Goal: Transaction & Acquisition: Purchase product/service

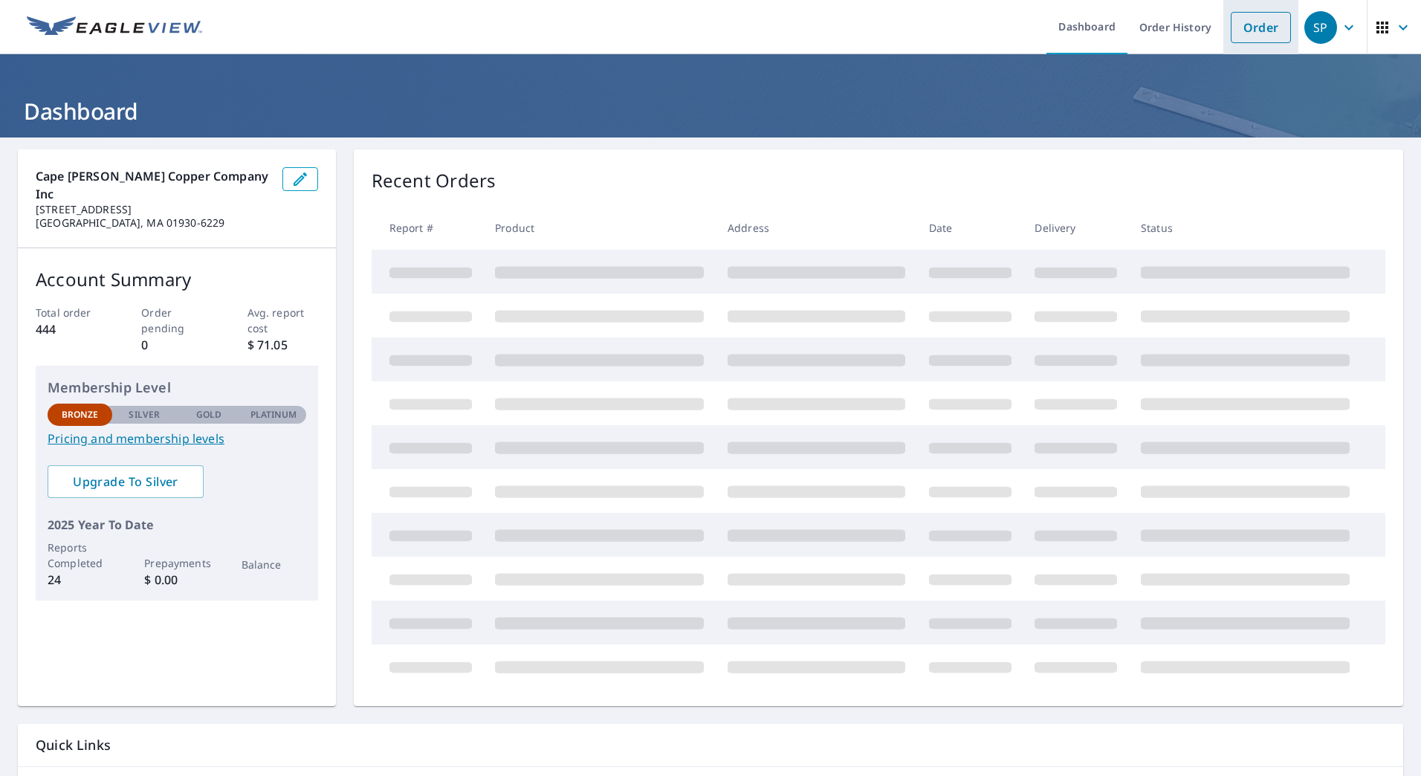
click at [1232, 21] on link "Order" at bounding box center [1261, 27] width 60 height 31
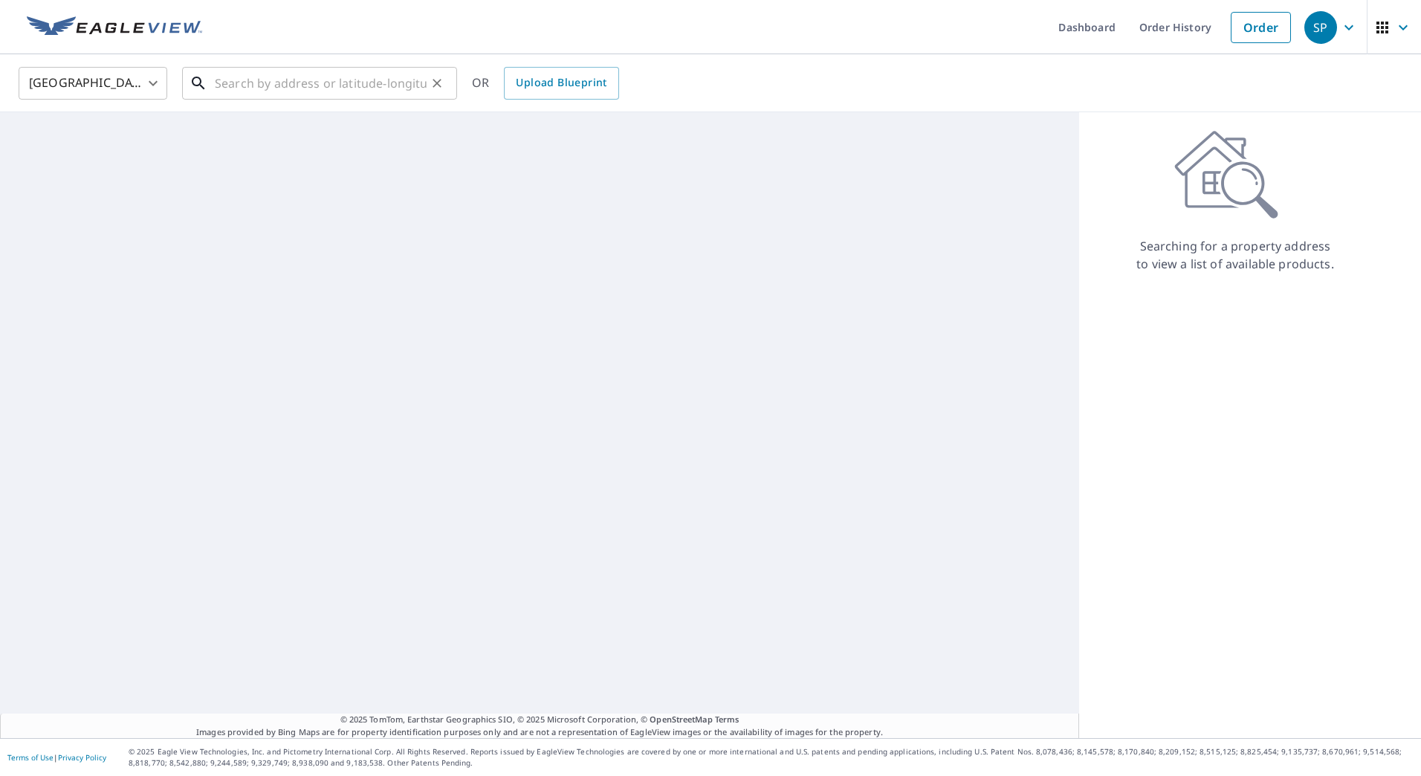
click at [215, 89] on input "text" at bounding box center [321, 83] width 212 height 42
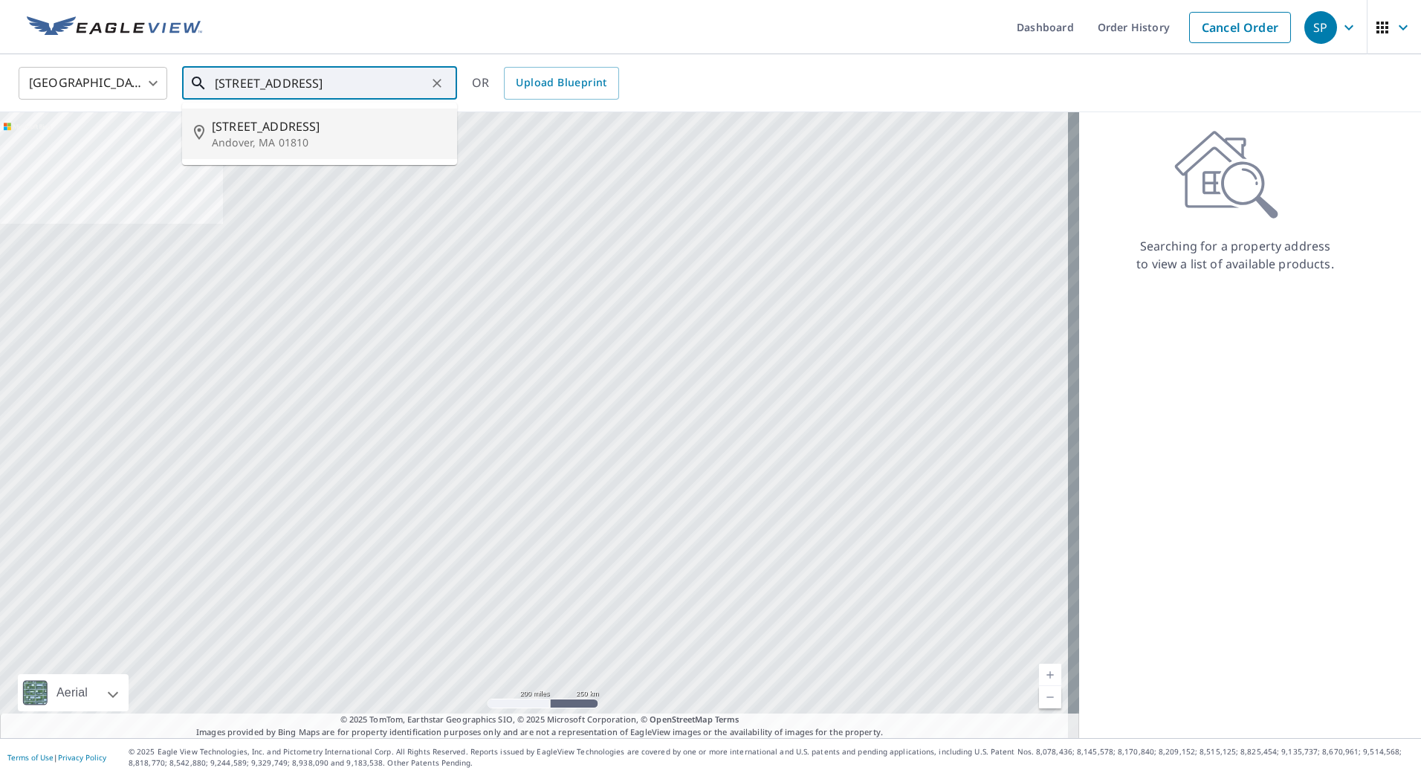
click at [226, 137] on p "Andover, MA 01810" at bounding box center [328, 142] width 233 height 15
type input "[STREET_ADDRESS]"
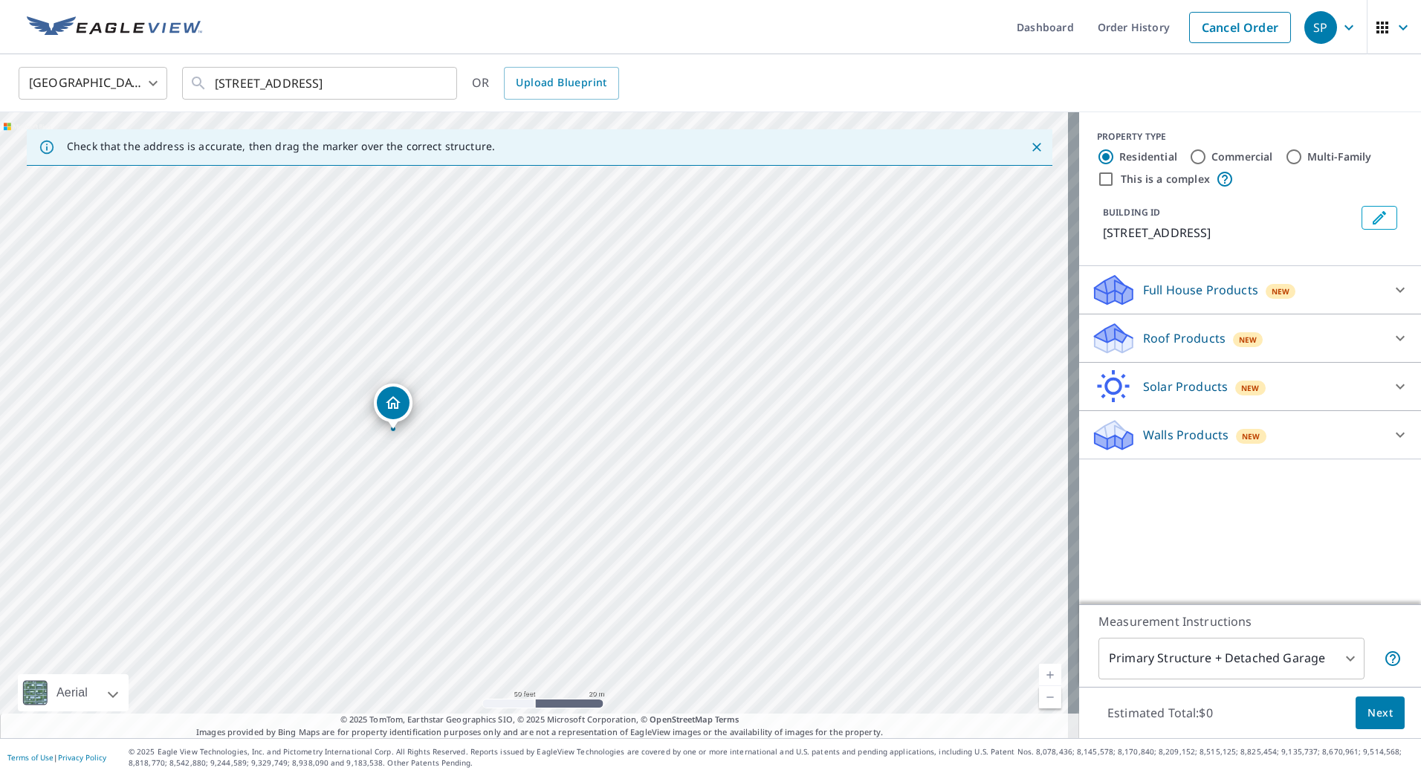
drag, startPoint x: 455, startPoint y: 284, endPoint x: 456, endPoint y: 553, distance: 269.1
click at [456, 553] on div "[STREET_ADDRESS]" at bounding box center [539, 425] width 1079 height 626
drag, startPoint x: 413, startPoint y: 428, endPoint x: 457, endPoint y: 439, distance: 45.1
click at [457, 439] on div "[STREET_ADDRESS]" at bounding box center [539, 425] width 1079 height 626
click at [1392, 335] on icon at bounding box center [1401, 338] width 18 height 18
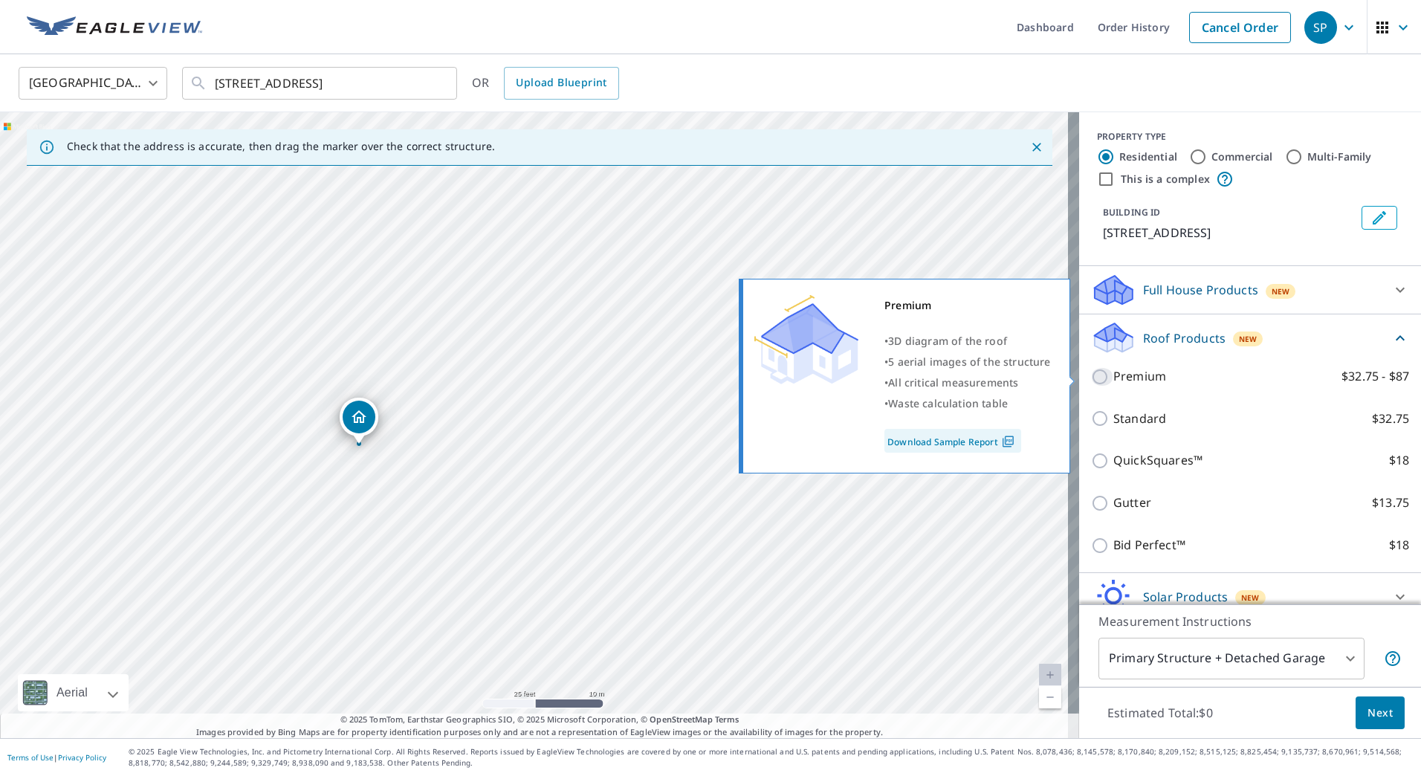
click at [1091, 377] on input "Premium $32.75 - $87" at bounding box center [1102, 377] width 22 height 18
checkbox input "true"
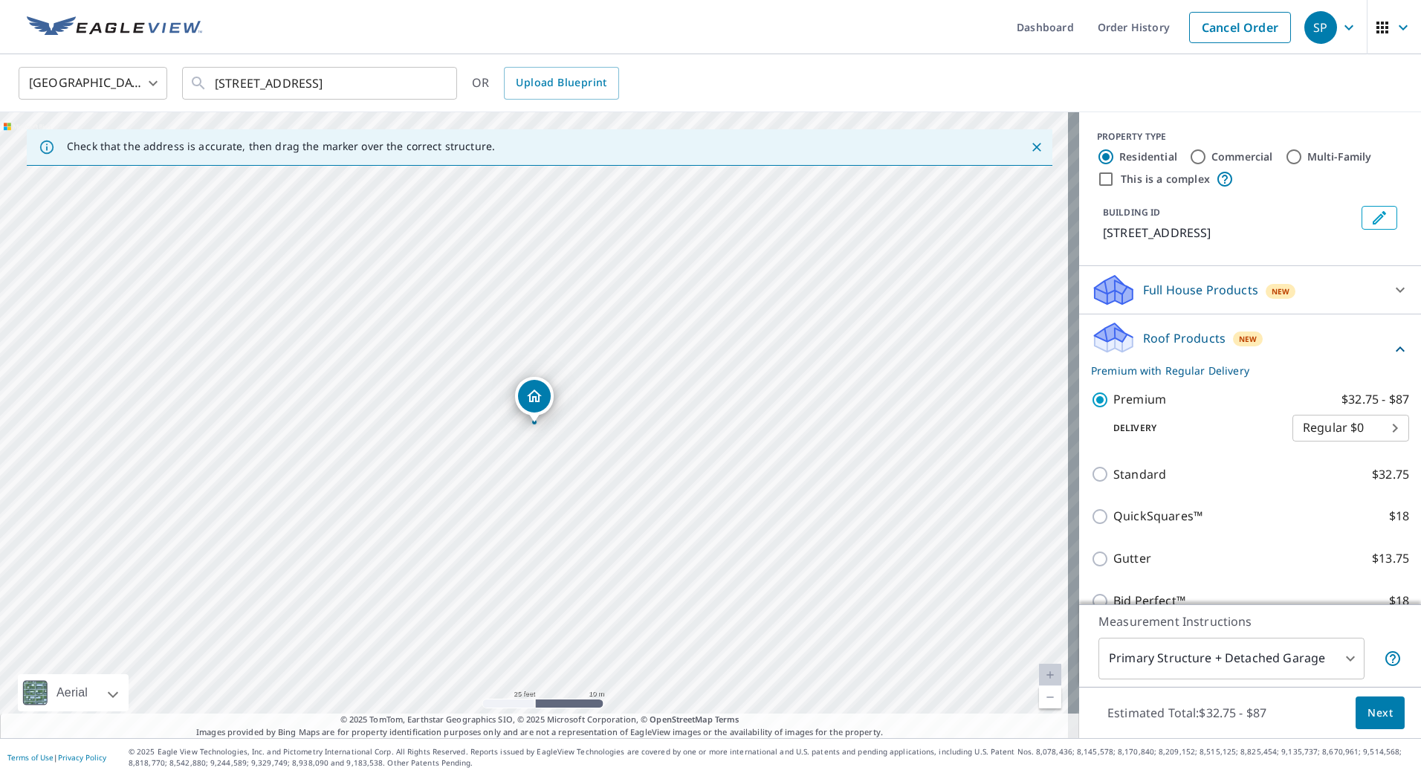
click at [1376, 718] on span "Next" at bounding box center [1380, 713] width 25 height 19
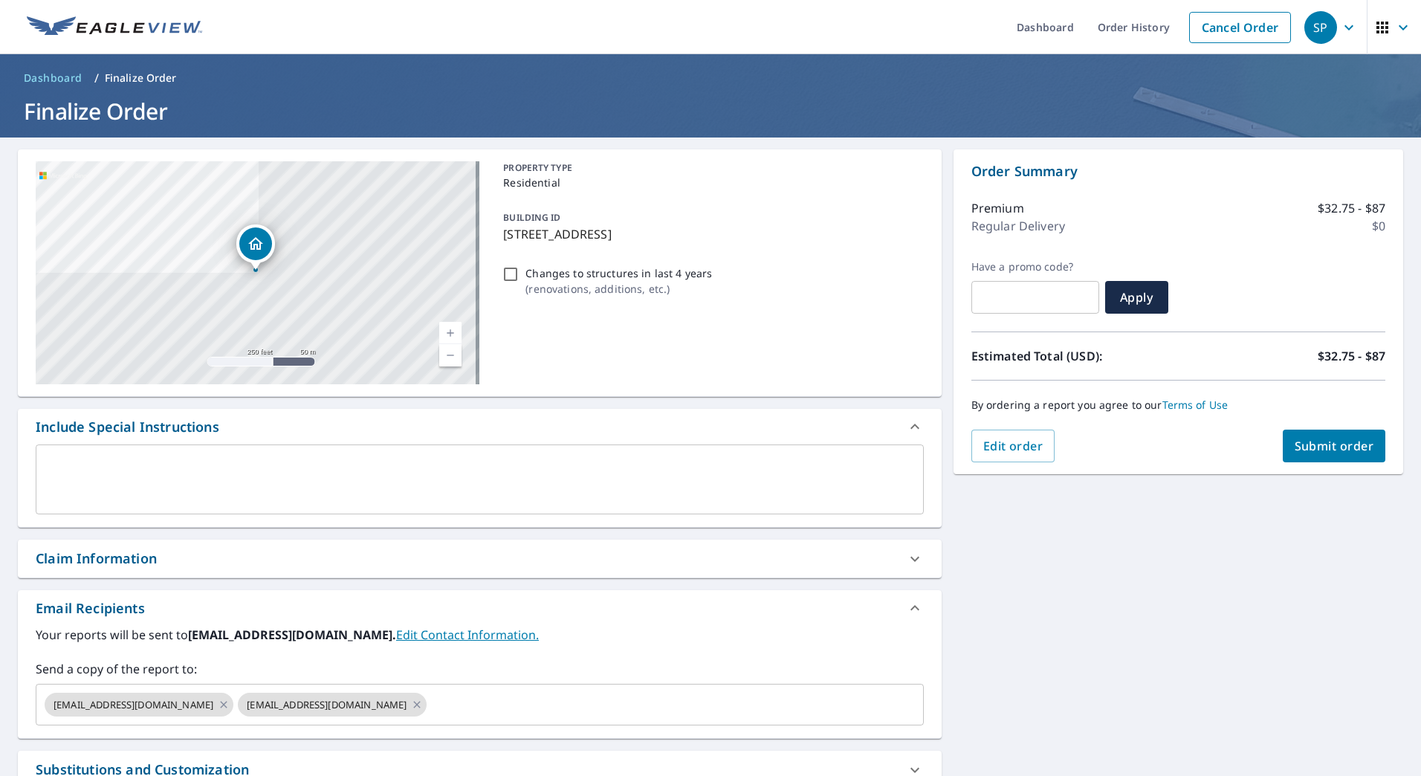
click at [1320, 446] on span "Submit order" at bounding box center [1335, 446] width 80 height 16
checkbox input "true"
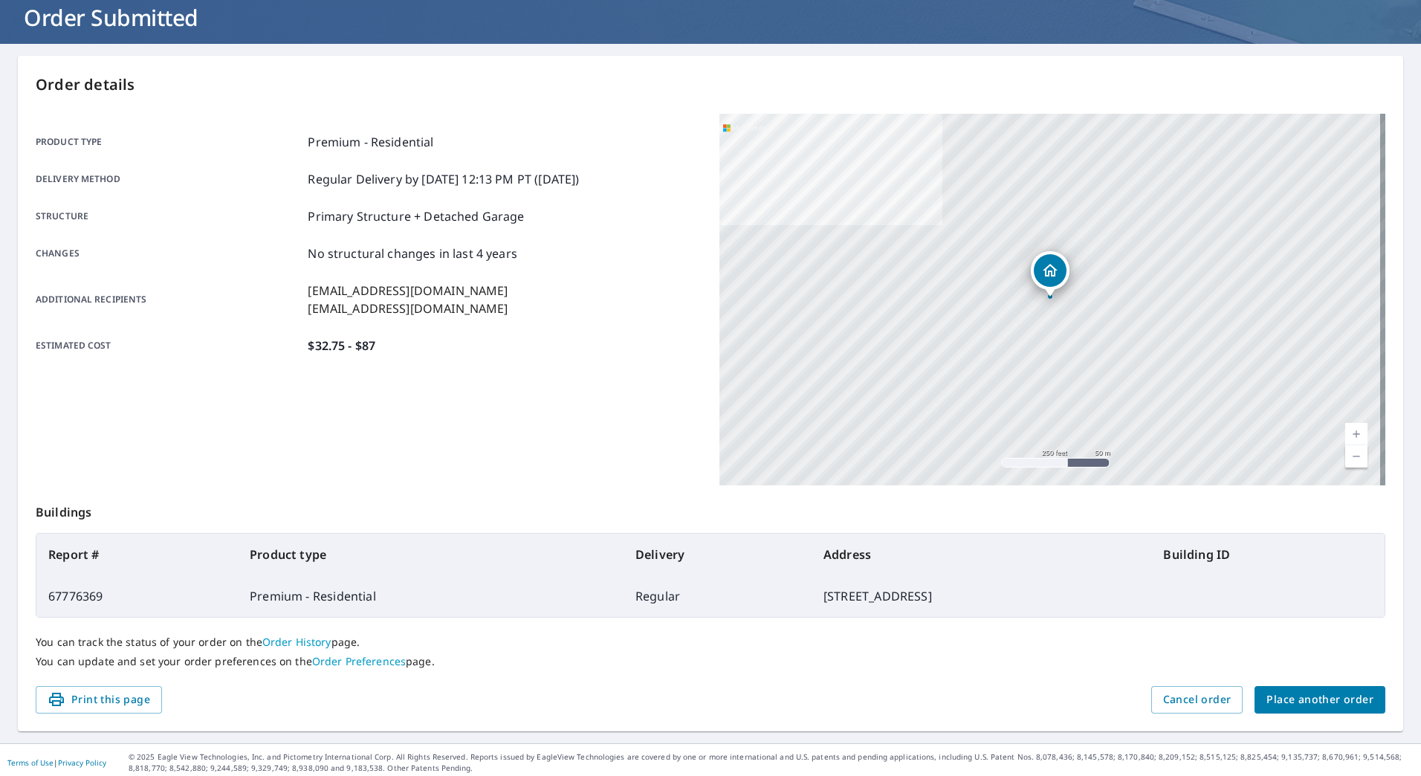
scroll to position [99, 0]
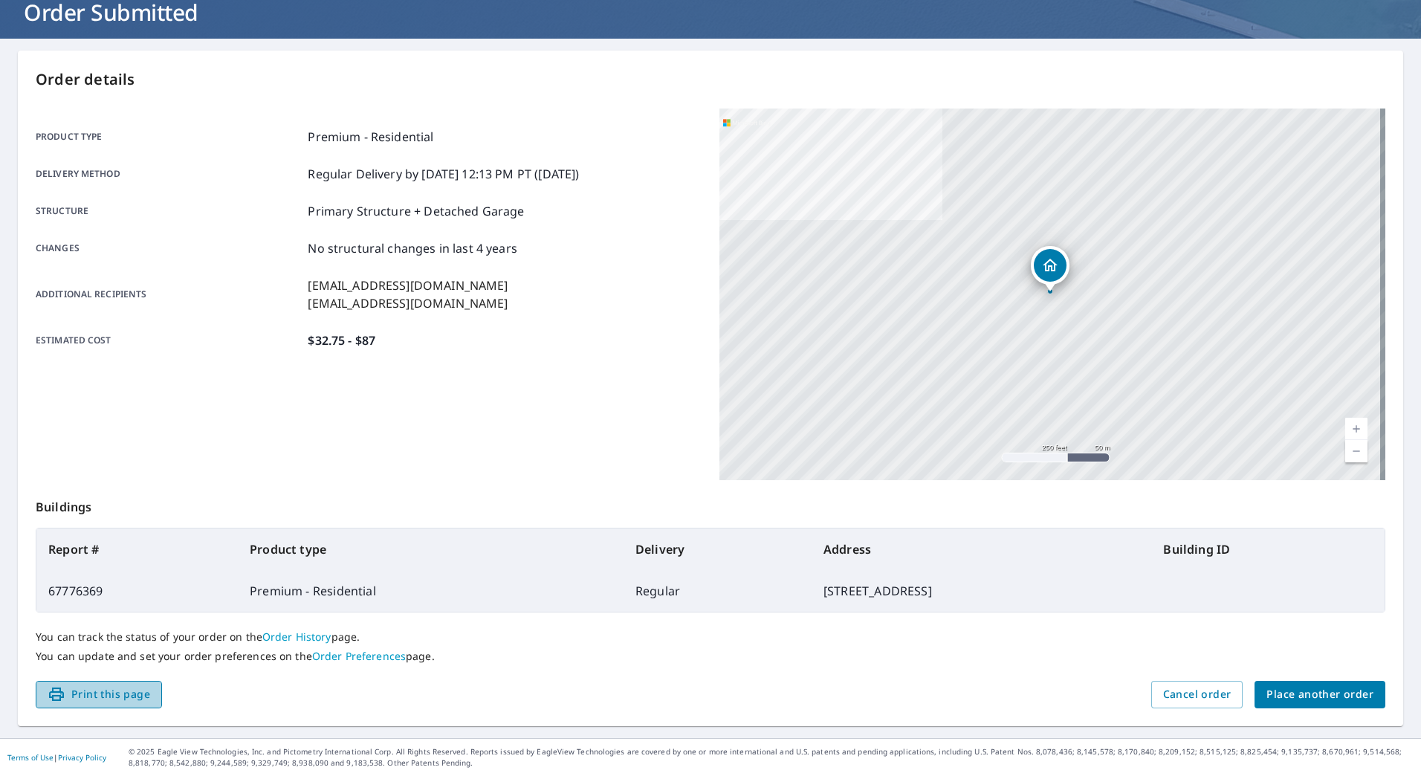
click at [126, 703] on span "Print this page" at bounding box center [99, 694] width 103 height 19
